Goal: Task Accomplishment & Management: Manage account settings

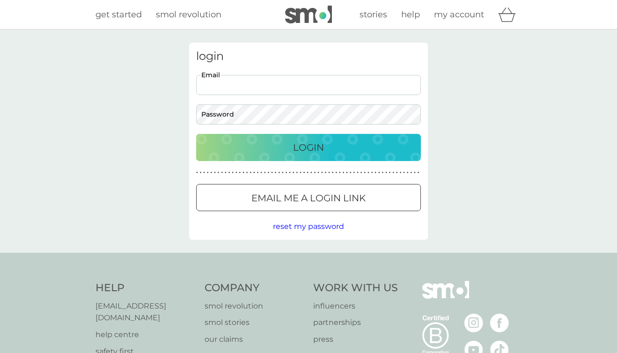
click at [276, 80] on input "Email" at bounding box center [308, 85] width 225 height 20
type input "[EMAIL_ADDRESS][DOMAIN_NAME]"
click at [299, 143] on p "Login" at bounding box center [308, 147] width 31 height 15
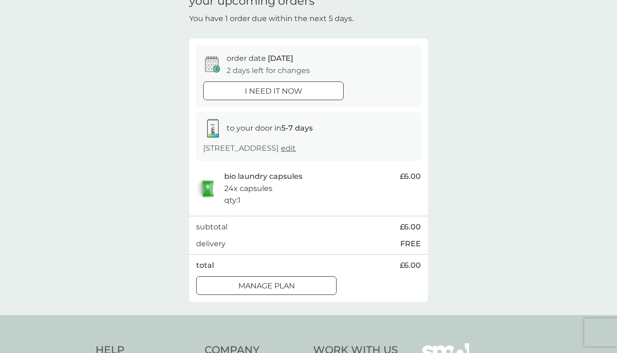
scroll to position [61, 0]
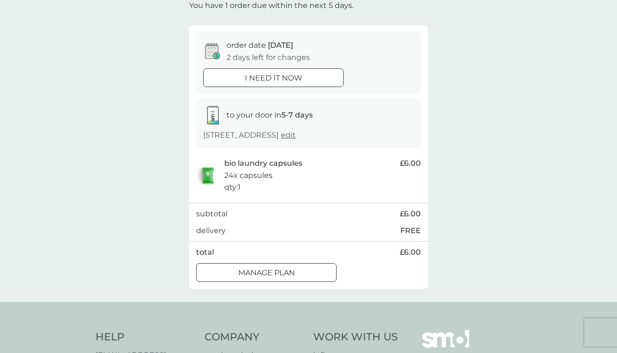
click at [266, 47] on p "order date [DATE]" at bounding box center [259, 45] width 66 height 12
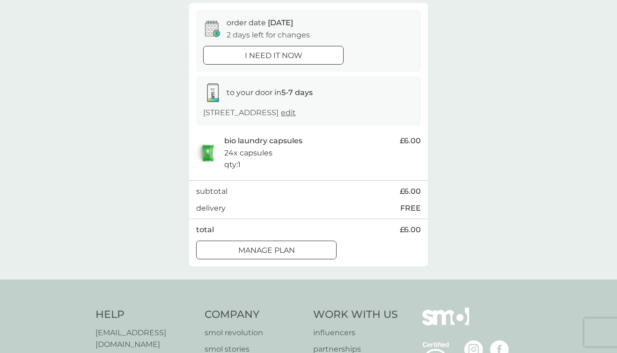
scroll to position [94, 0]
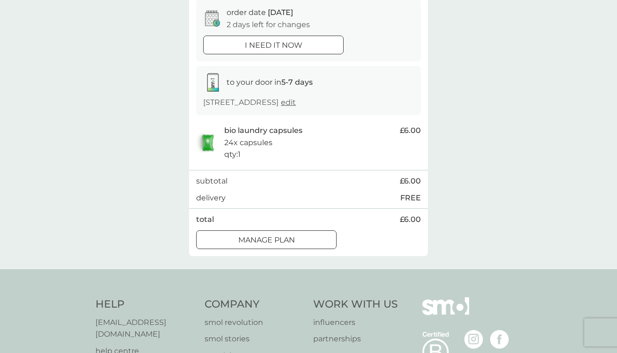
click at [253, 245] on div at bounding box center [266, 240] width 34 height 10
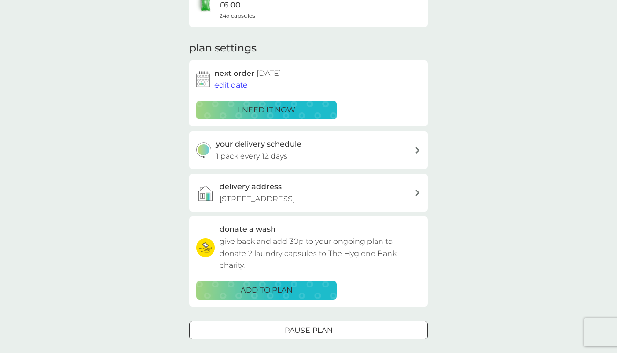
scroll to position [99, 0]
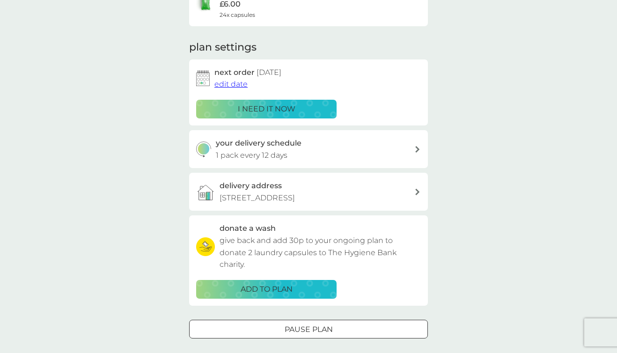
click at [231, 85] on span "edit date" at bounding box center [230, 84] width 33 height 9
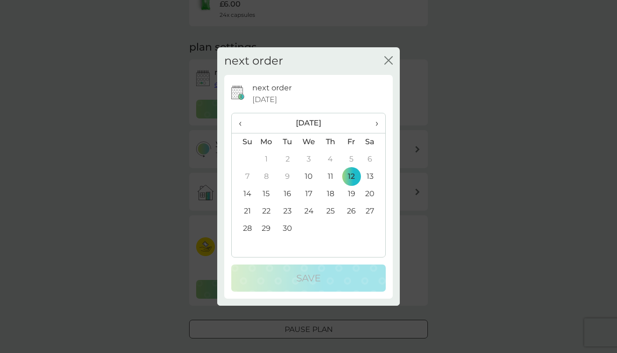
click at [387, 54] on div "close" at bounding box center [388, 61] width 8 height 14
click at [390, 60] on icon "close" at bounding box center [388, 60] width 8 height 8
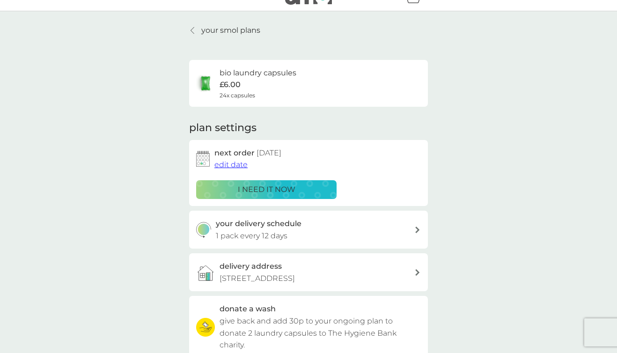
scroll to position [0, 0]
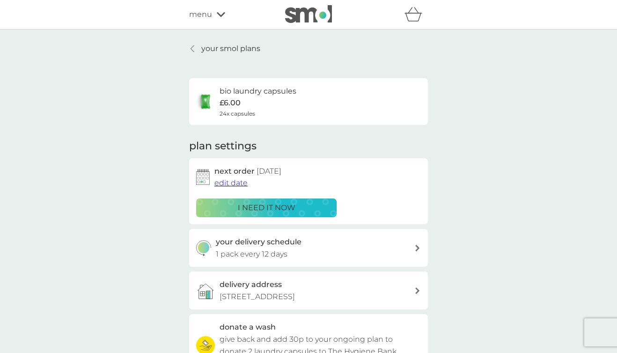
click at [254, 243] on h3 "your delivery schedule" at bounding box center [259, 242] width 86 height 12
select select "14"
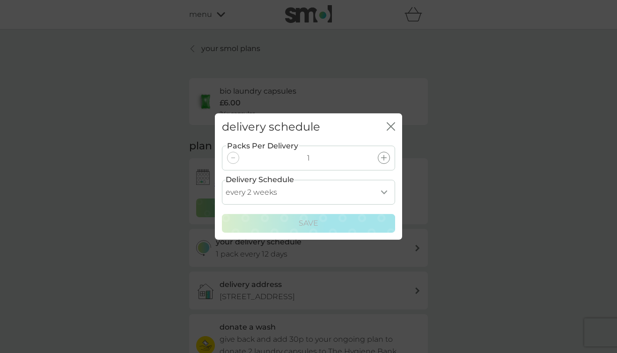
click at [391, 123] on icon "close" at bounding box center [391, 126] width 8 height 8
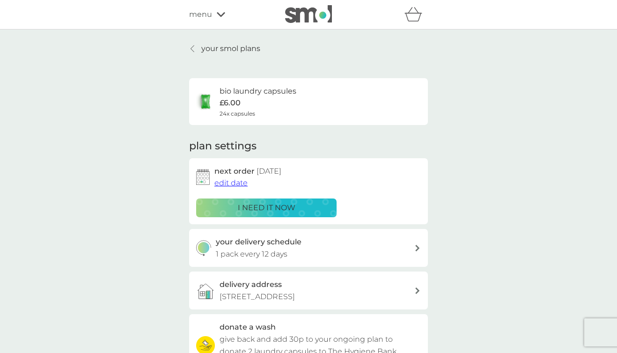
click at [194, 47] on icon at bounding box center [192, 48] width 4 height 7
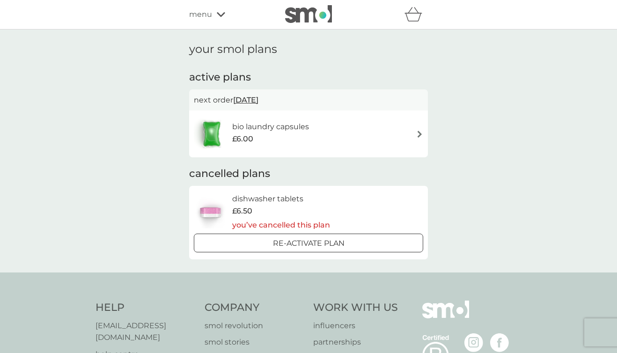
click at [258, 95] on span "[DATE]" at bounding box center [245, 100] width 25 height 18
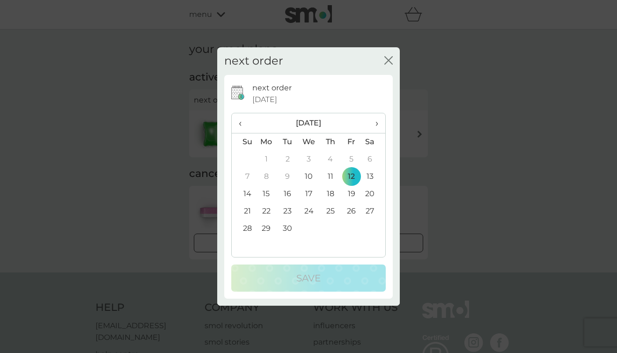
click at [389, 57] on icon "close" at bounding box center [388, 60] width 8 height 8
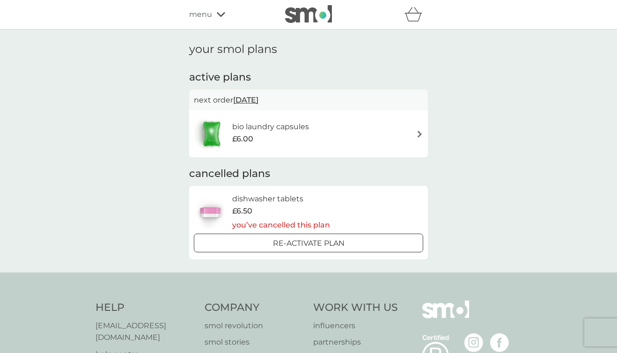
click at [399, 125] on div "bio laundry capsules £6.00" at bounding box center [308, 133] width 229 height 33
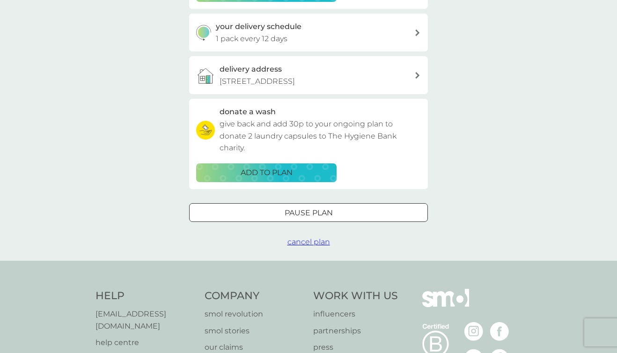
scroll to position [217, 0]
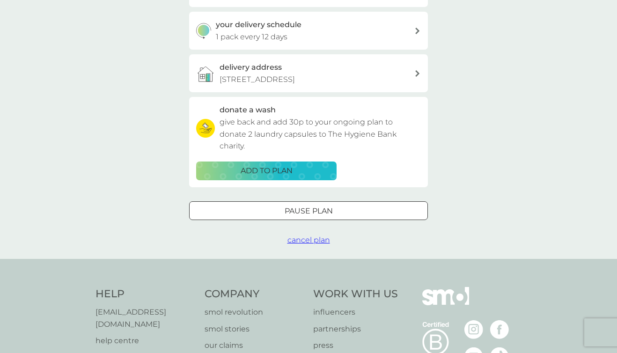
click at [362, 217] on div "Pause plan" at bounding box center [309, 211] width 238 height 12
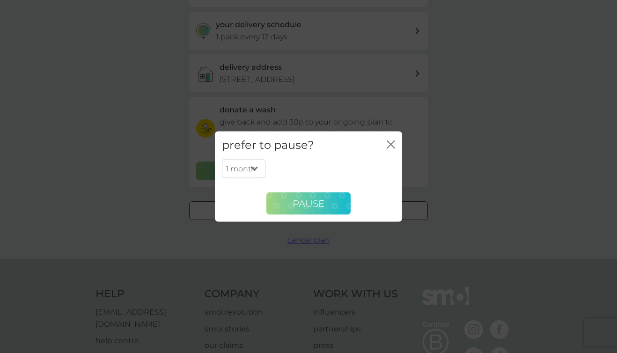
click at [328, 211] on button "Pause" at bounding box center [308, 203] width 84 height 22
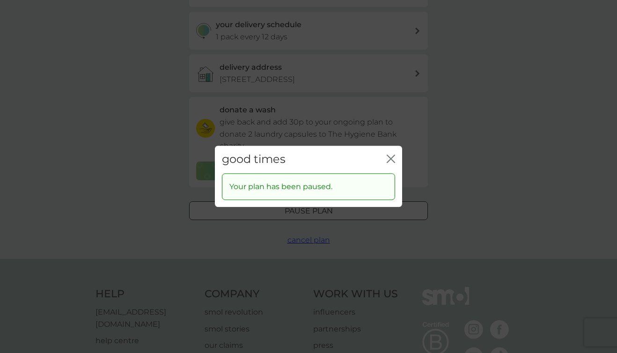
click at [393, 159] on icon "close" at bounding box center [391, 158] width 8 height 8
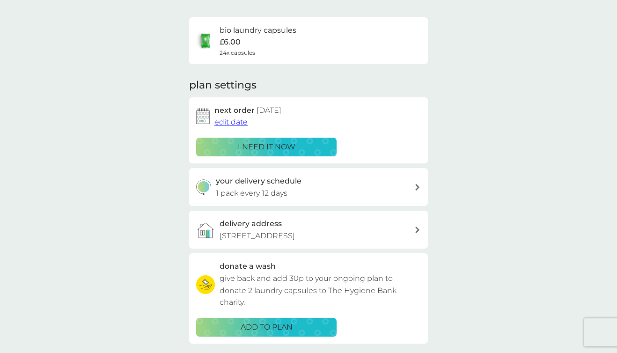
scroll to position [0, 0]
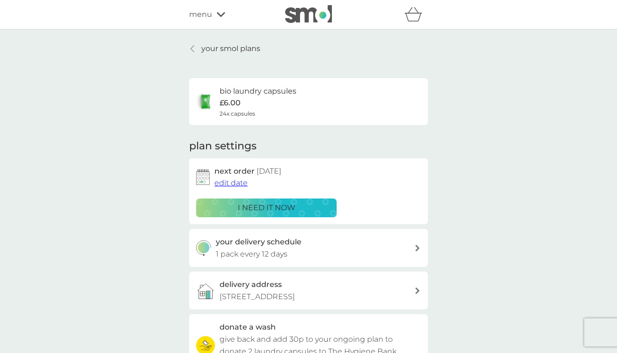
click at [212, 15] on div "menu" at bounding box center [229, 14] width 80 height 12
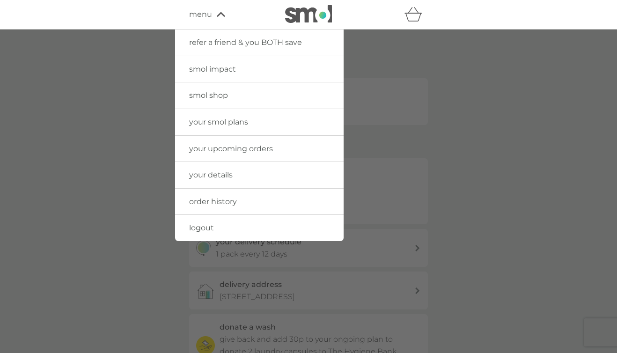
click at [214, 226] on link "logout" at bounding box center [259, 228] width 168 height 26
